Goal: Task Accomplishment & Management: Use online tool/utility

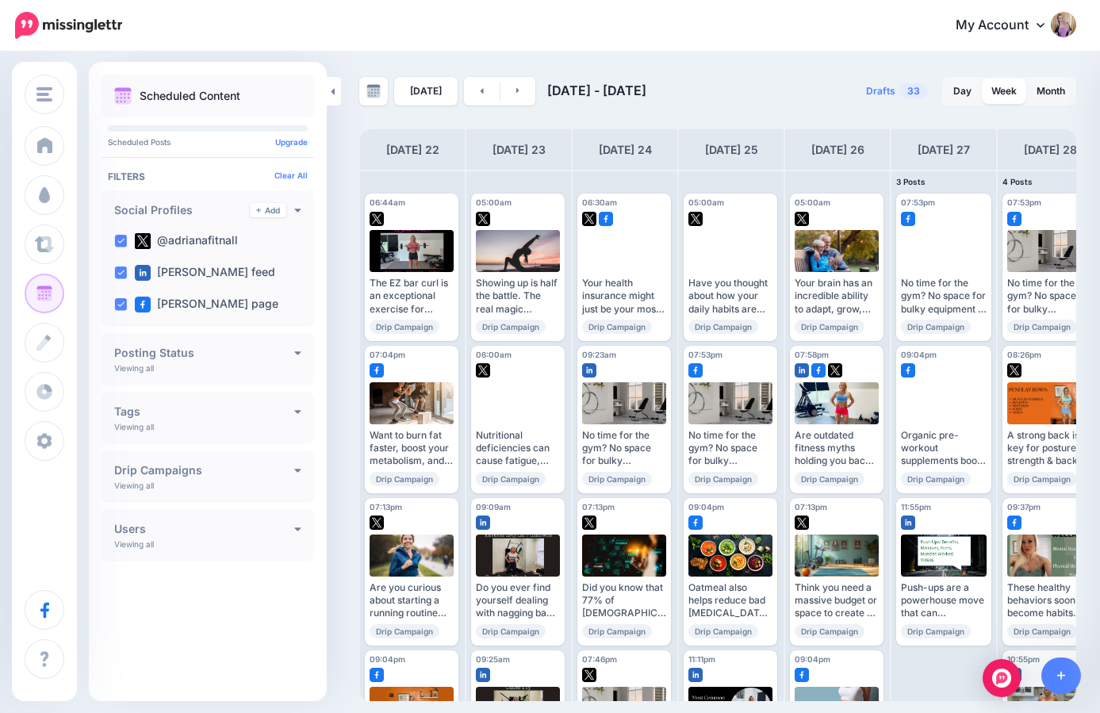
scroll to position [251, 0]
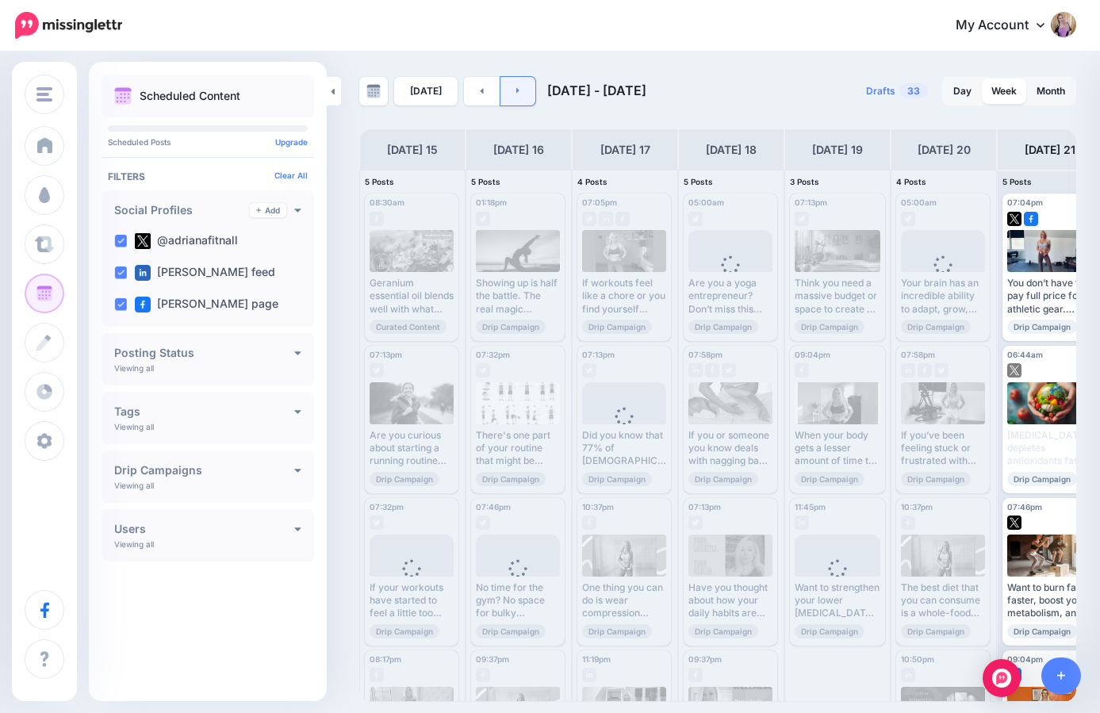
click at [522, 91] on link at bounding box center [519, 91] width 36 height 29
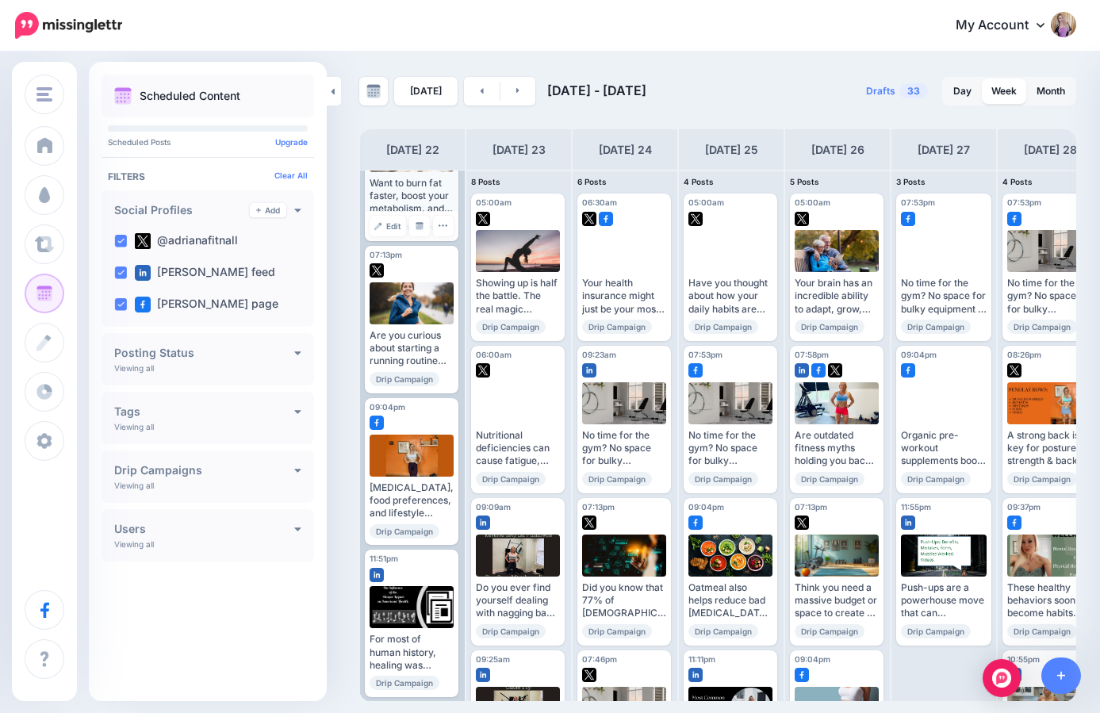
scroll to position [251, 0]
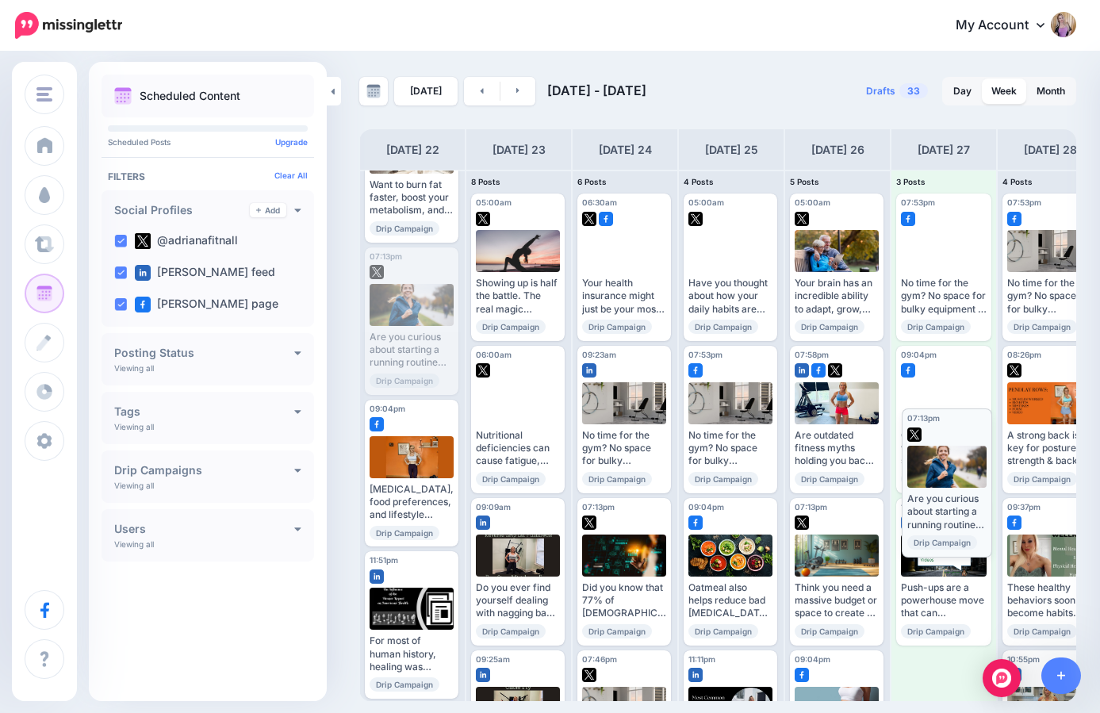
drag, startPoint x: 433, startPoint y: 271, endPoint x: 983, endPoint y: 446, distance: 576.8
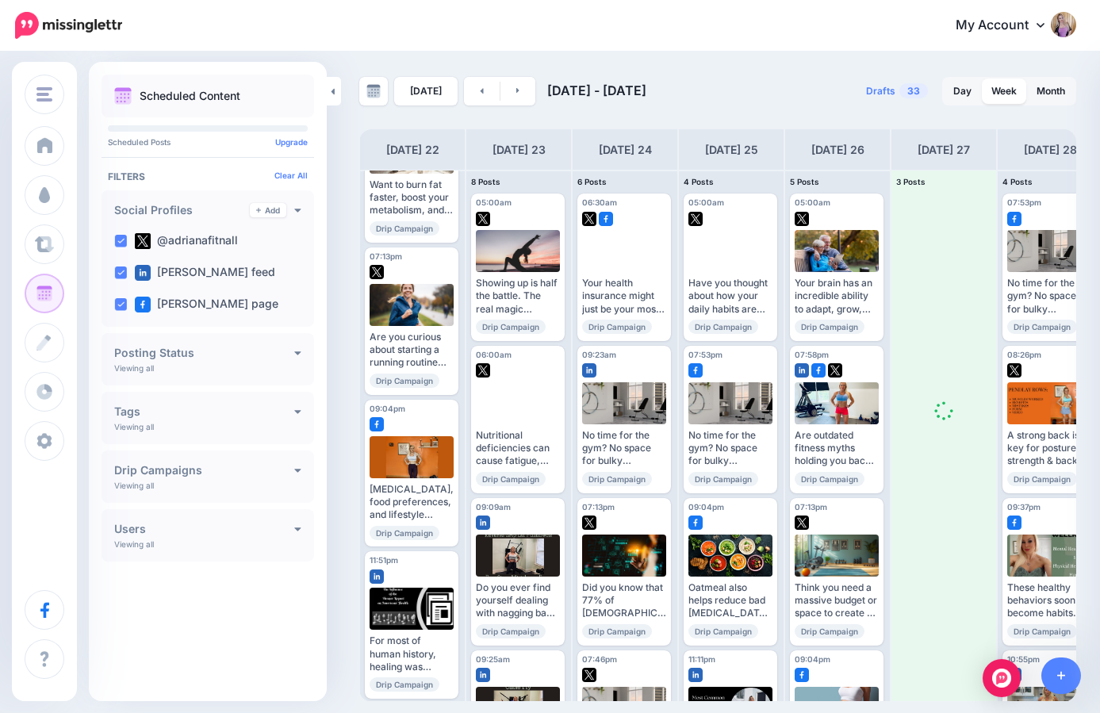
scroll to position [0, 0]
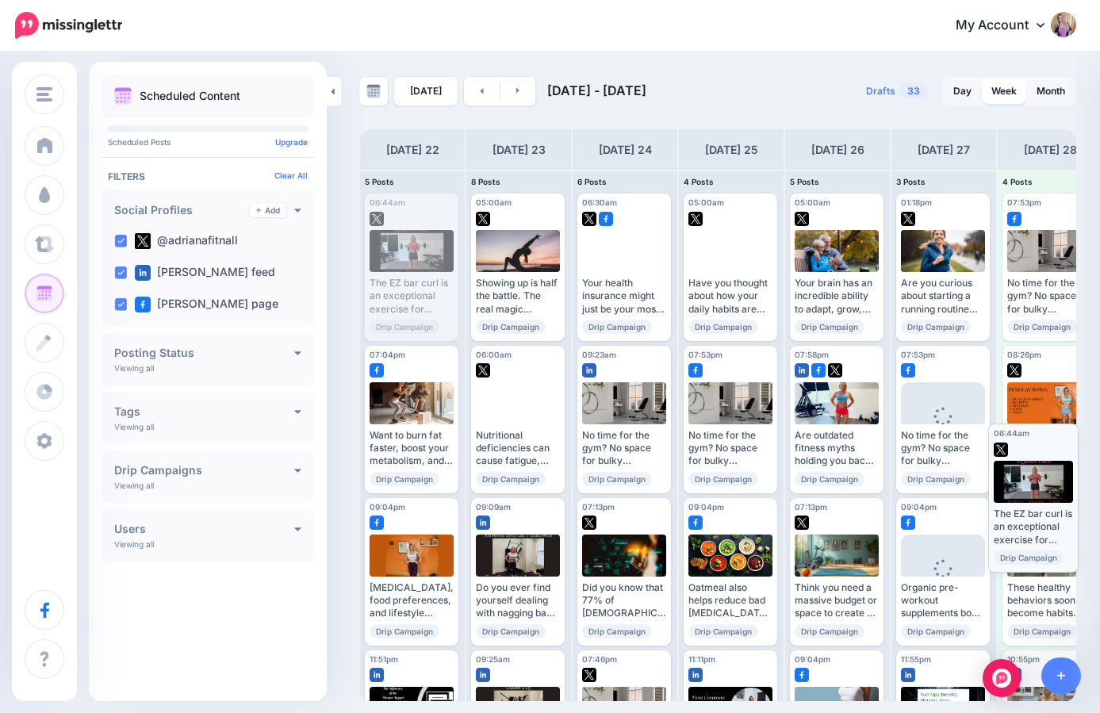
drag, startPoint x: 413, startPoint y: 214, endPoint x: 1045, endPoint y: 453, distance: 675.8
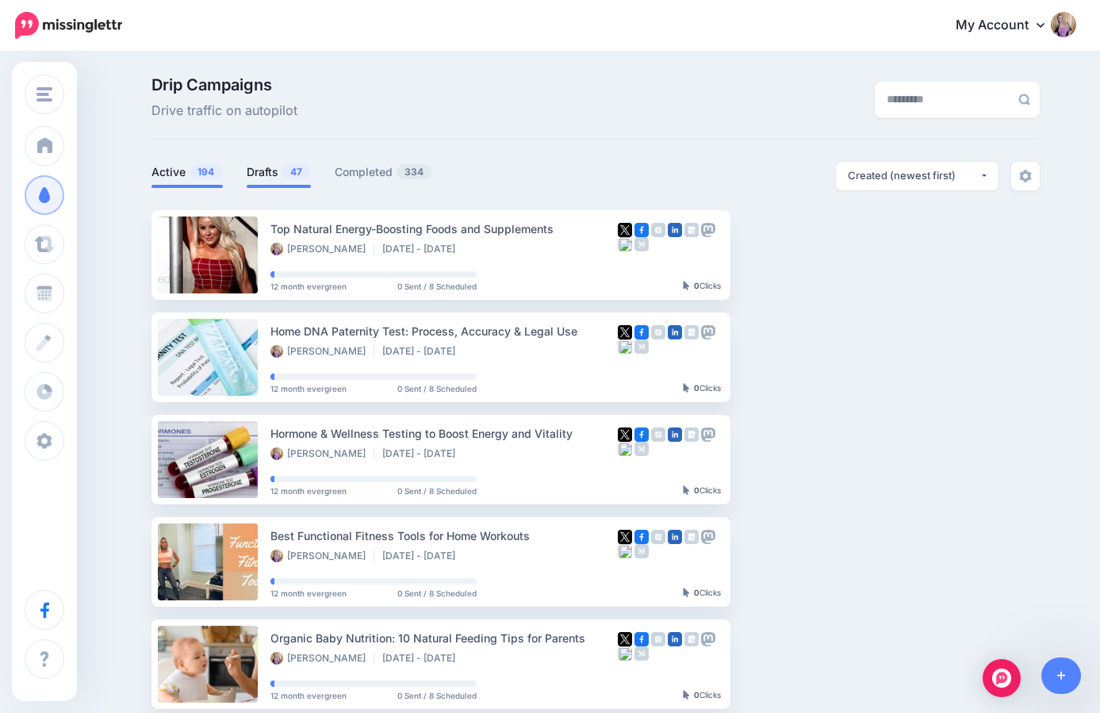
click at [254, 178] on link "Drafts 47" at bounding box center [279, 172] width 64 height 19
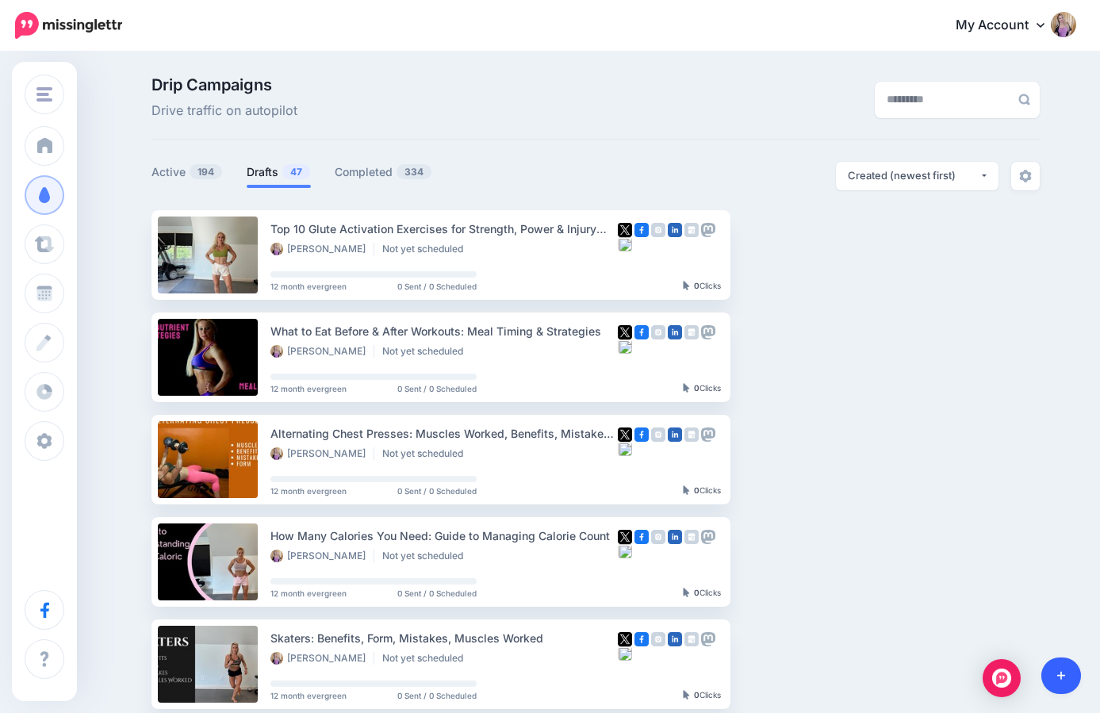
click at [1058, 669] on link at bounding box center [1062, 676] width 40 height 36
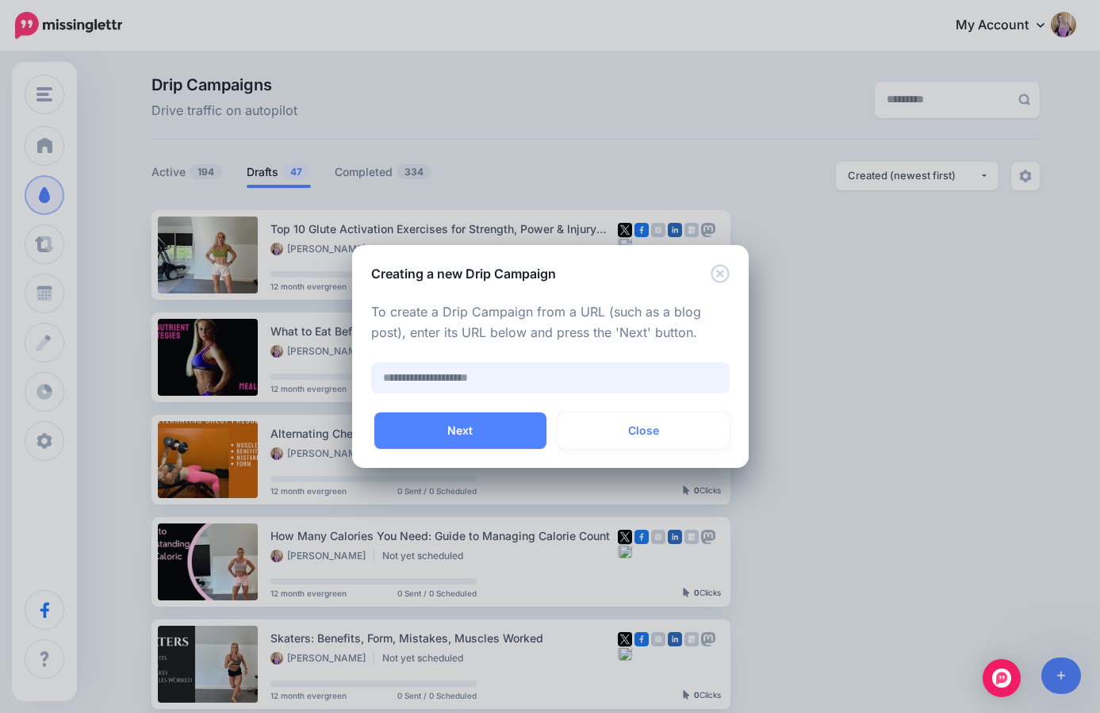
click at [495, 370] on input "text" at bounding box center [550, 378] width 359 height 31
paste input "**********"
type input "**********"
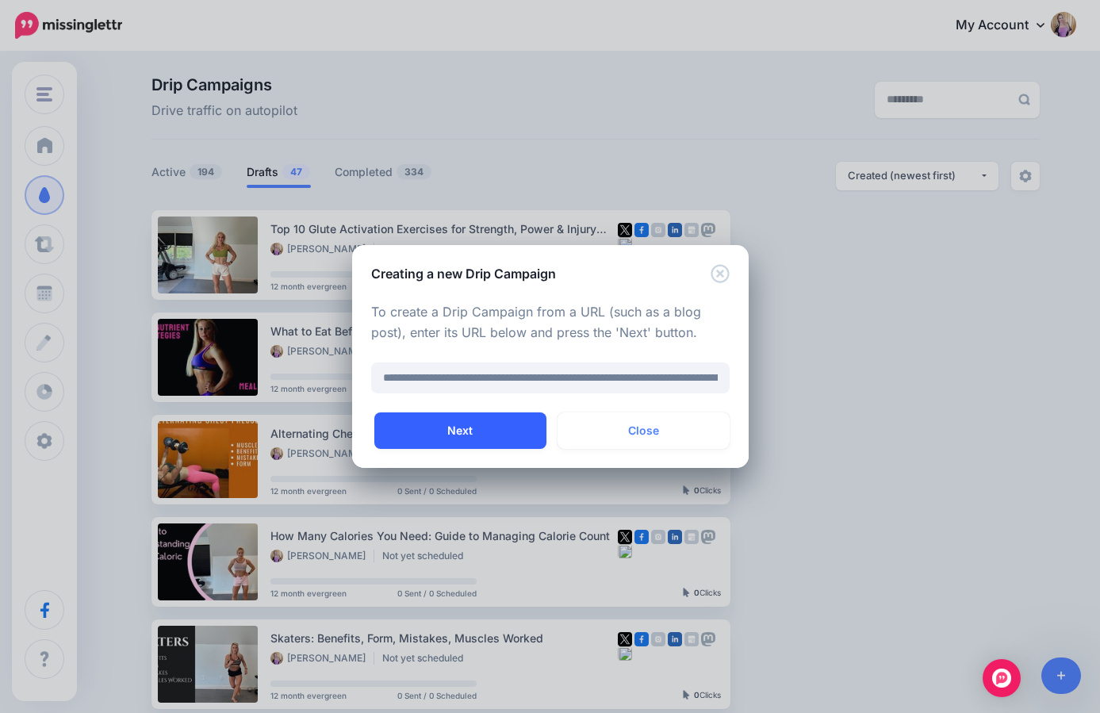
click at [470, 432] on button "Next" at bounding box center [460, 431] width 172 height 36
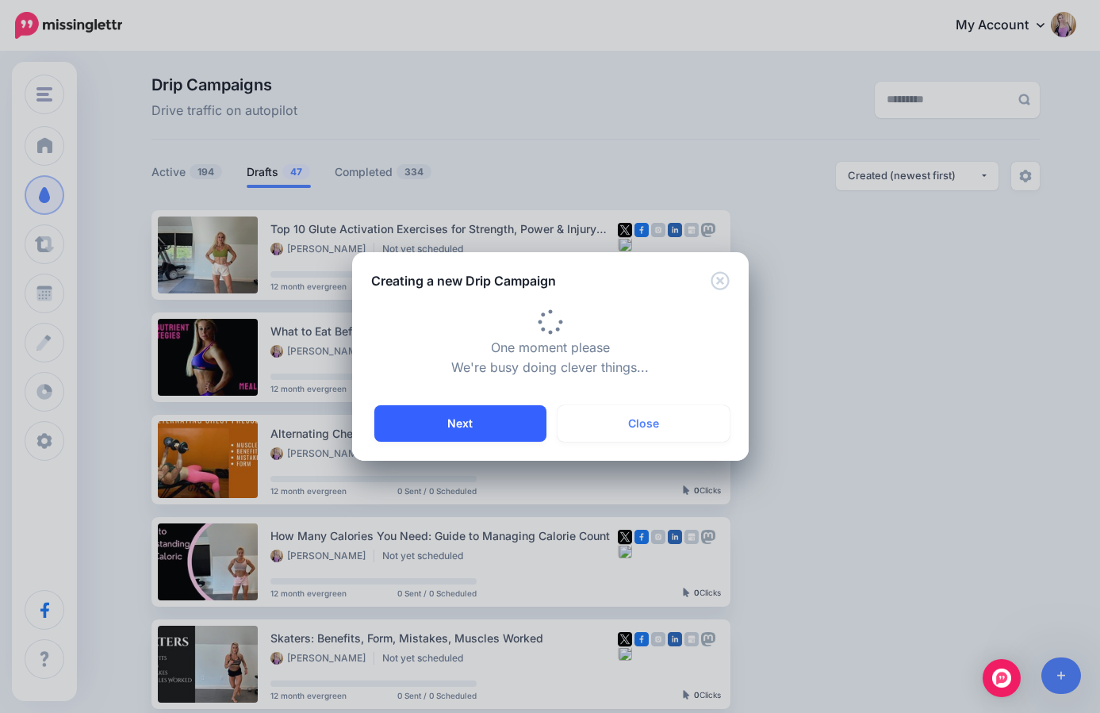
type input "**********"
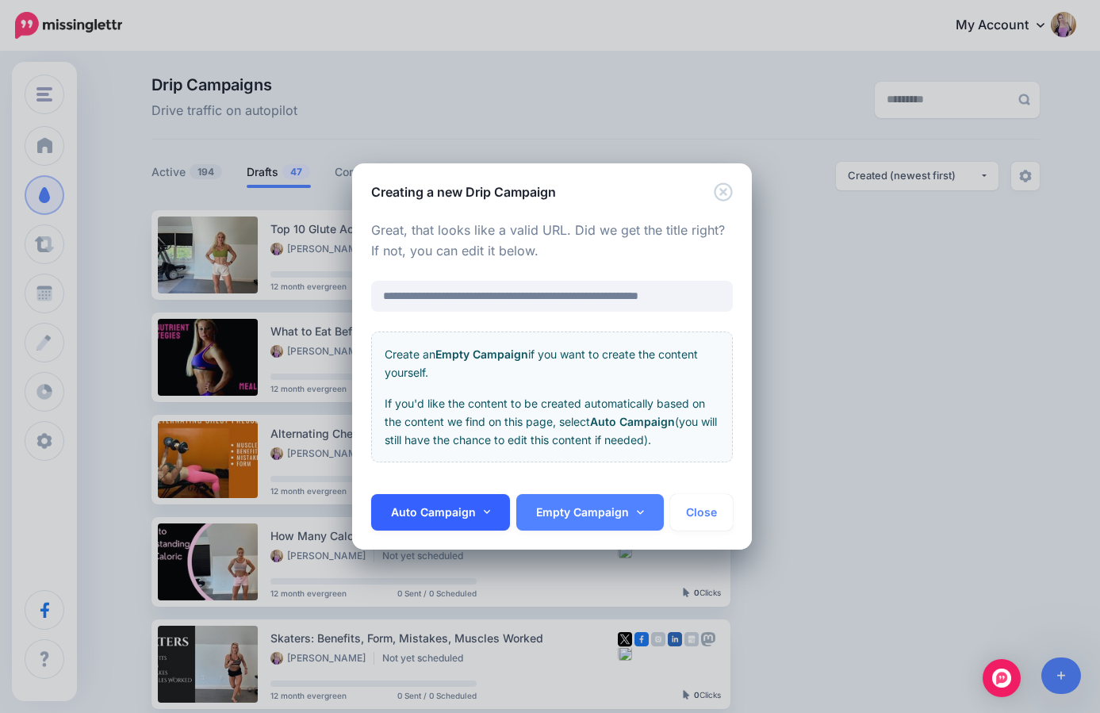
click at [482, 505] on link "Auto Campaign" at bounding box center [441, 512] width 140 height 36
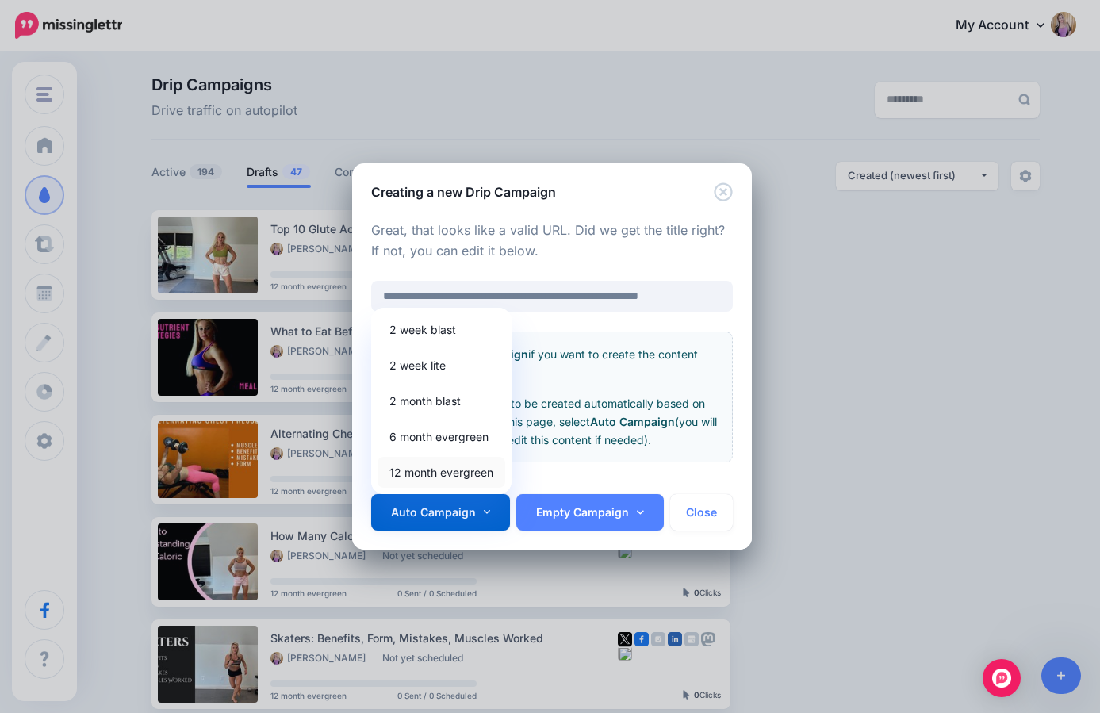
click at [475, 474] on link "12 month evergreen" at bounding box center [442, 472] width 128 height 31
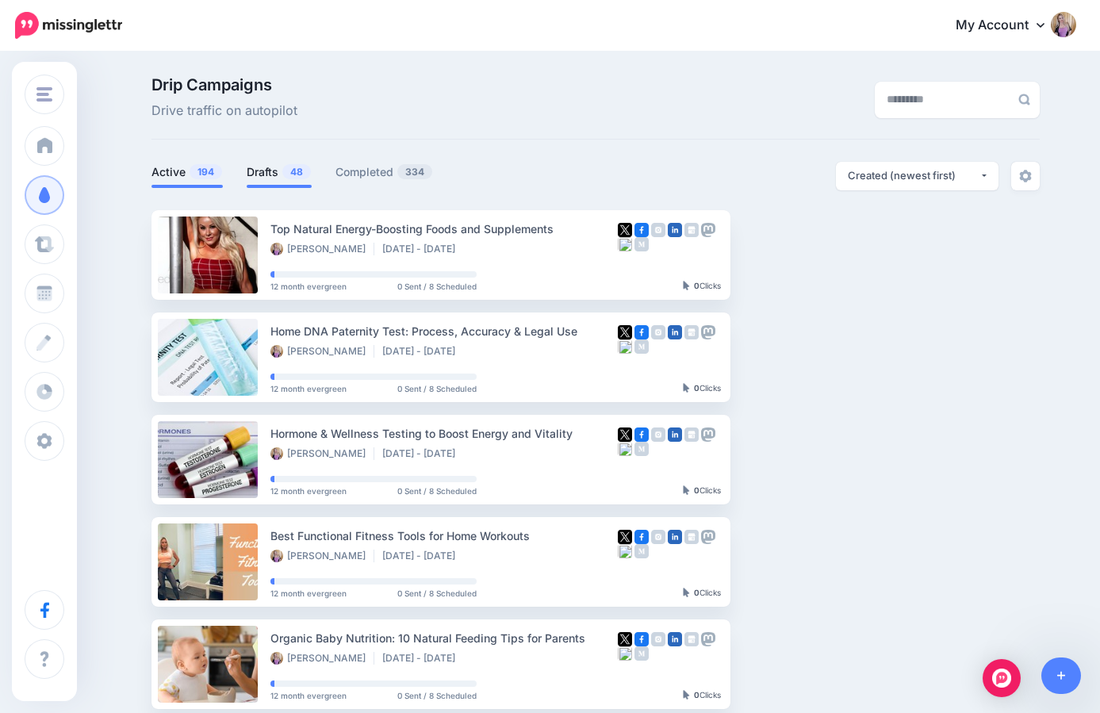
click at [262, 172] on link "Drafts 48" at bounding box center [279, 172] width 65 height 19
